Goal: Check status: Check status

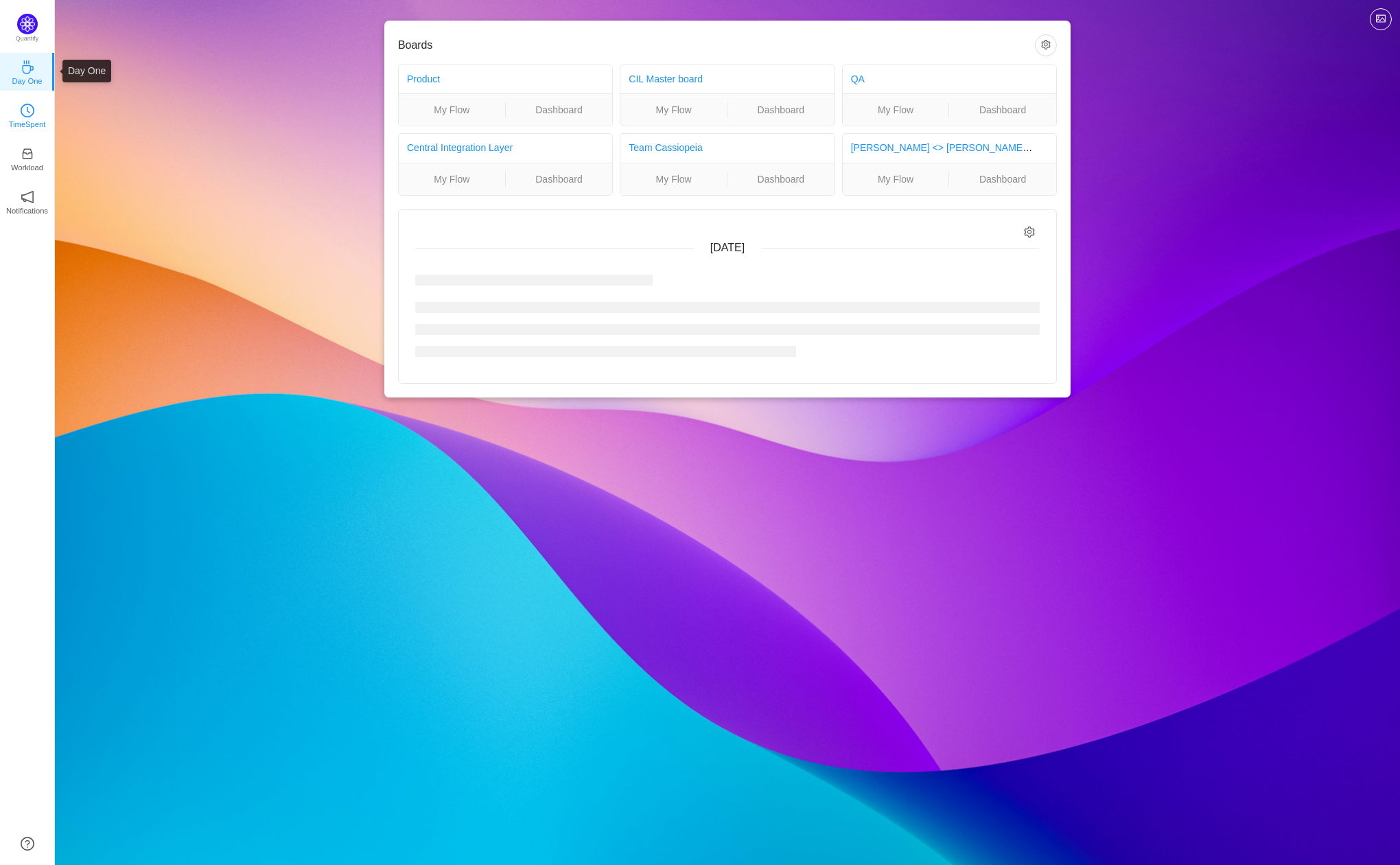
click at [20, 107] on icon "icon: clock-circle" at bounding box center [27, 110] width 14 height 14
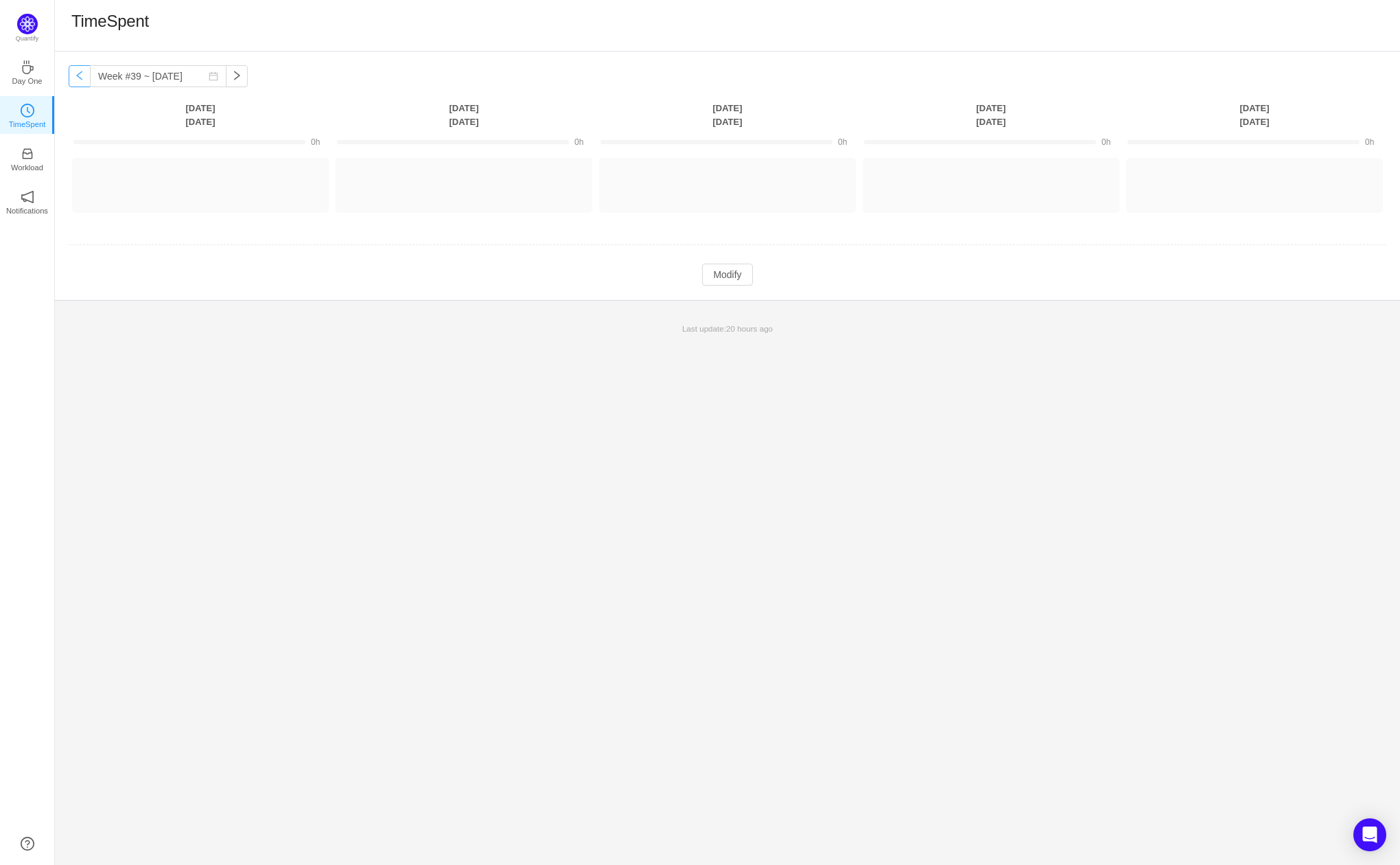
click at [75, 79] on button "button" at bounding box center [80, 76] width 22 height 22
type input "Week #38 ~ [DATE]"
